Goal: Task Accomplishment & Management: Use online tool/utility

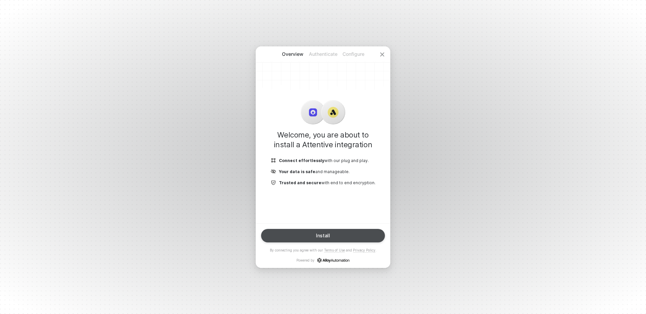
click at [332, 239] on button "Install" at bounding box center [323, 235] width 124 height 13
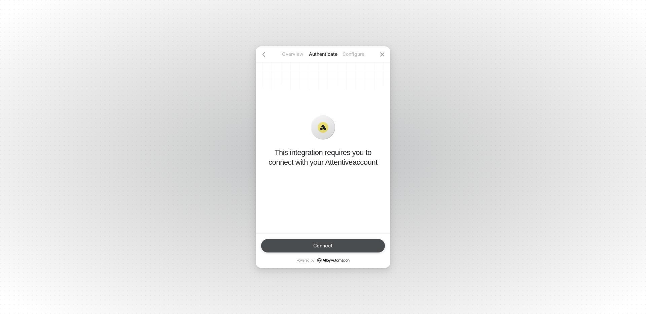
click at [333, 249] on button "Connect" at bounding box center [323, 245] width 124 height 13
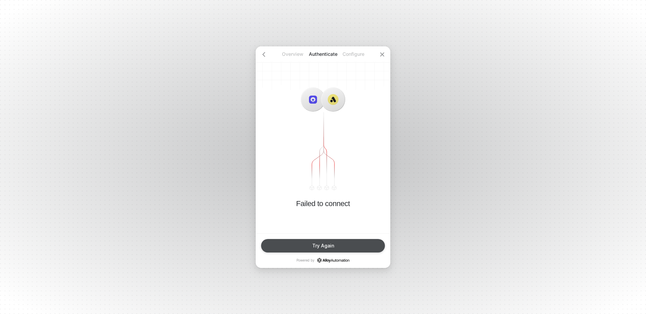
click at [351, 246] on button "Try Again" at bounding box center [323, 245] width 124 height 13
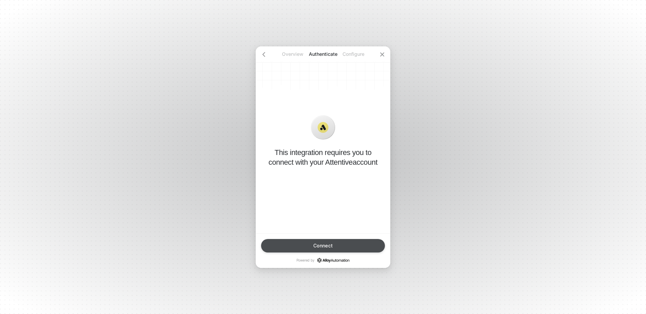
click at [329, 248] on div "Connect" at bounding box center [323, 245] width 20 height 5
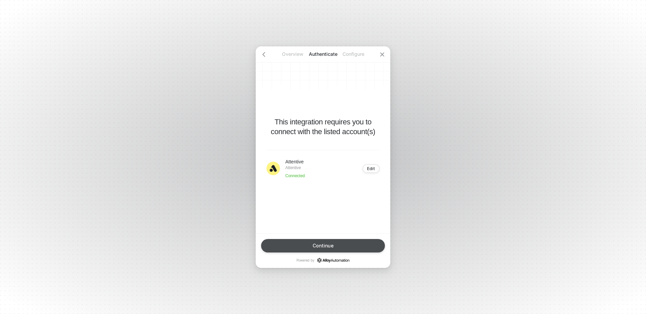
click at [342, 245] on button "Continue" at bounding box center [323, 245] width 124 height 13
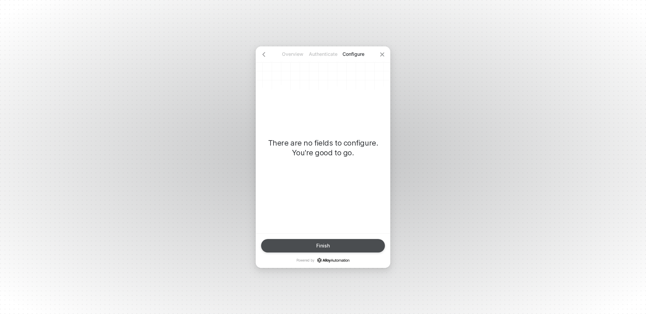
click at [325, 242] on button "Finish" at bounding box center [323, 245] width 124 height 13
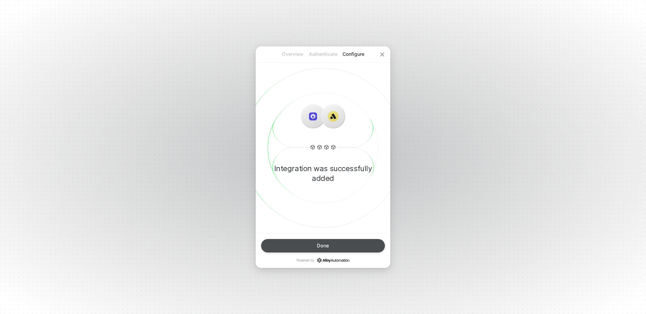
click at [336, 247] on button "Done" at bounding box center [323, 245] width 124 height 13
click at [332, 244] on button "Done" at bounding box center [323, 245] width 124 height 13
click at [325, 248] on div "Done" at bounding box center [323, 245] width 12 height 5
click at [313, 246] on button "Done" at bounding box center [323, 245] width 124 height 13
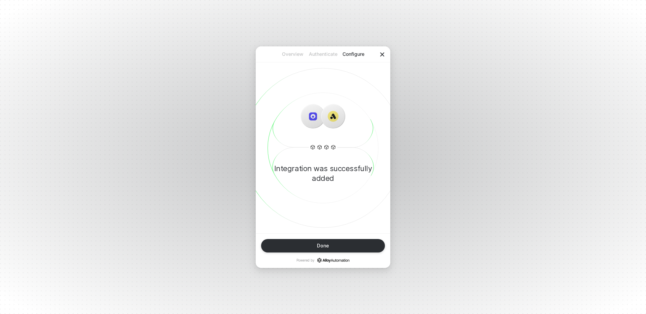
click at [382, 57] on icon "icon-close" at bounding box center [382, 54] width 5 height 5
click at [472, 138] on div "Overview Authenticate Configure Integration was successfully added Done Powered…" at bounding box center [323, 157] width 646 height 314
